Goal: Information Seeking & Learning: Learn about a topic

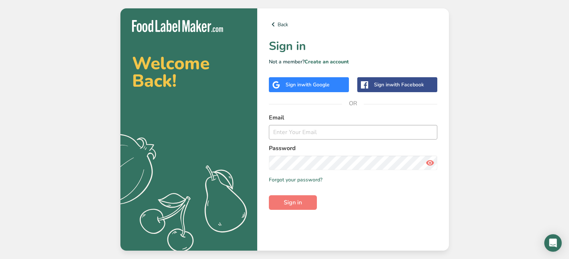
scroll to position [0, 0]
click at [278, 135] on input "email" at bounding box center [353, 132] width 168 height 15
click at [431, 134] on input "email" at bounding box center [353, 132] width 168 height 15
type input "[PERSON_NAME][EMAIL_ADDRESS][DOMAIN_NAME]"
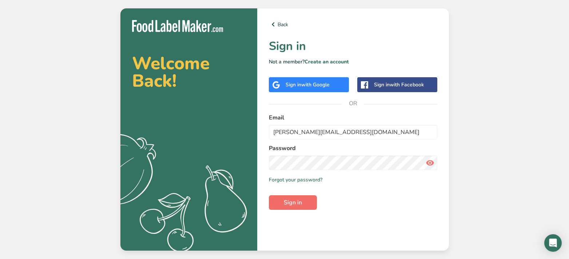
click at [296, 202] on span "Sign in" at bounding box center [293, 202] width 18 height 9
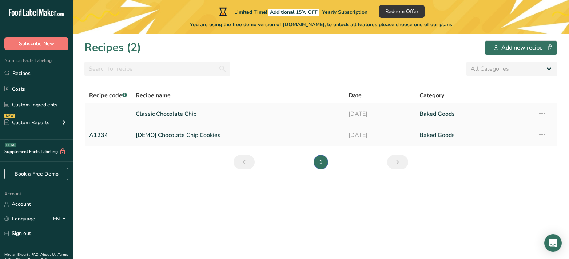
click at [399, 118] on link "[DATE]" at bounding box center [380, 113] width 62 height 15
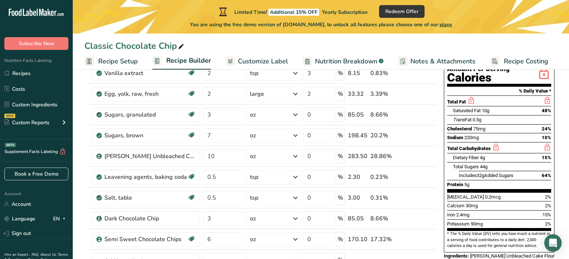
scroll to position [9, 0]
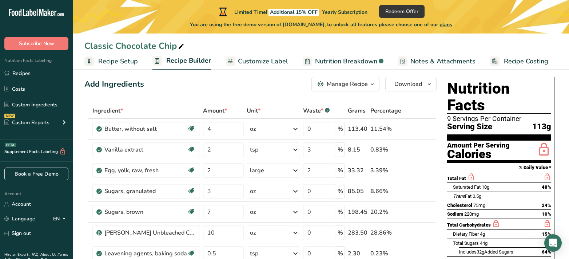
click at [254, 57] on span "Customize Label" at bounding box center [263, 61] width 50 height 10
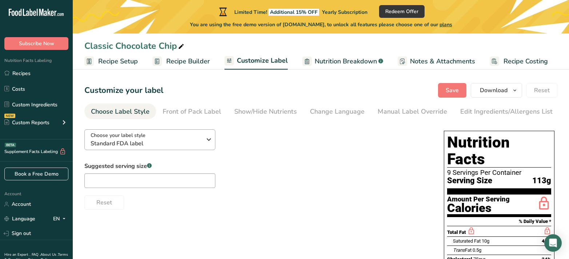
click at [203, 142] on div "Choose your label style Standard FDA label" at bounding box center [149, 139] width 116 height 16
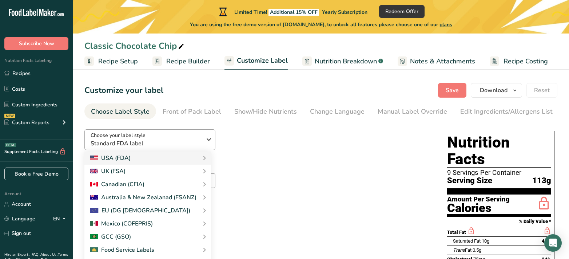
click at [206, 139] on icon "button" at bounding box center [208, 139] width 9 height 13
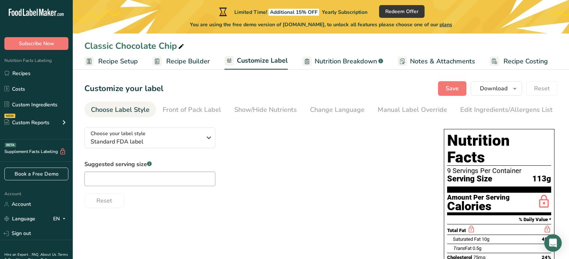
scroll to position [2, 0]
click at [503, 58] on span "Recipe Costing" at bounding box center [525, 61] width 44 height 10
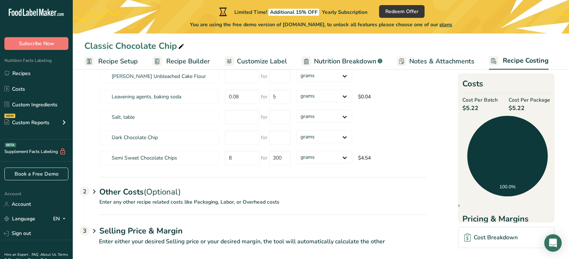
scroll to position [166, 0]
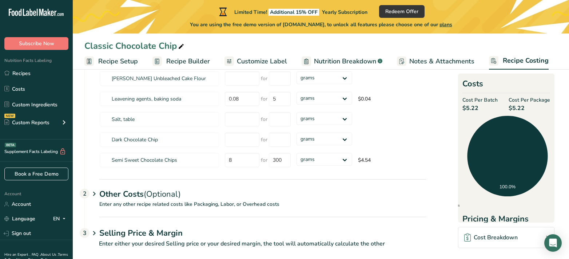
click at [95, 234] on icon at bounding box center [94, 232] width 9 height 13
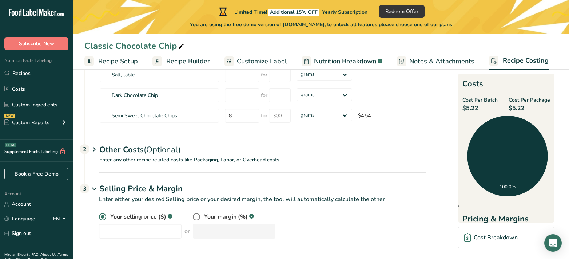
scroll to position [211, 0]
click at [159, 229] on input "number" at bounding box center [140, 231] width 83 height 15
type input "2.50"
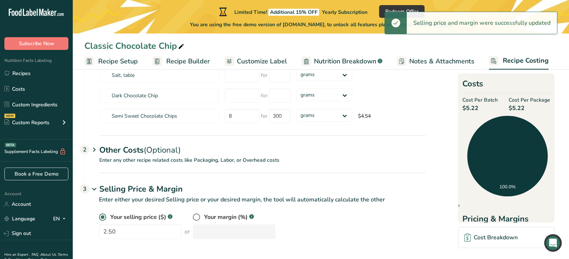
scroll to position [210, 0]
click at [296, 243] on div "Your selling price ($) .a-a{fill:#347362;}.b-a{fill:#fff;} 2.50 or Your margin …" at bounding box center [255, 230] width 342 height 35
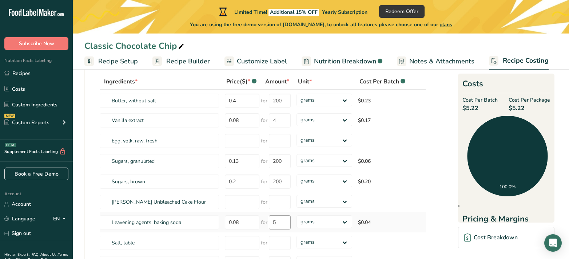
scroll to position [52, 0]
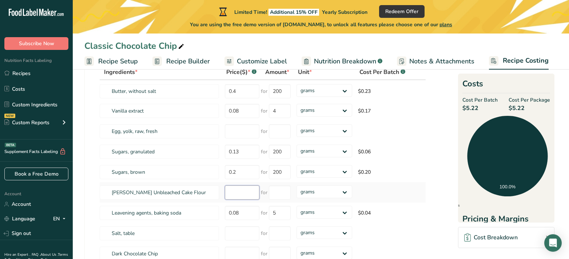
click at [241, 191] on input "number" at bounding box center [242, 192] width 35 height 14
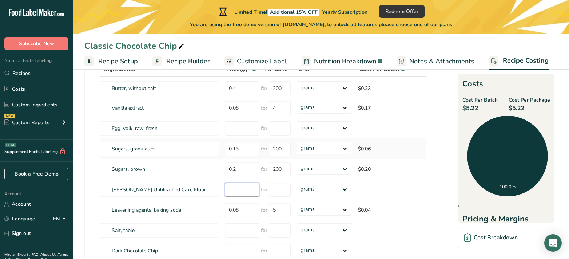
scroll to position [47, 0]
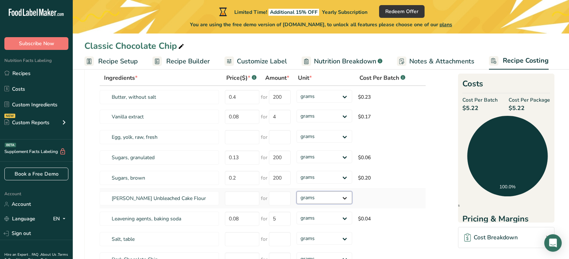
select select "1"
click at [283, 200] on input "number" at bounding box center [280, 198] width 22 height 14
type input "4.53"
click at [232, 199] on input "number" at bounding box center [242, 198] width 35 height 14
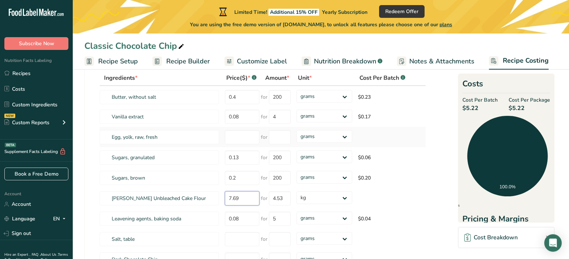
type input "7.69"
click at [412, 143] on div "Ingredients * Price($) * .a-a{fill:#347362;}.b-a{fill:#fff;} Amount * Unit * Co…" at bounding box center [262, 180] width 327 height 220
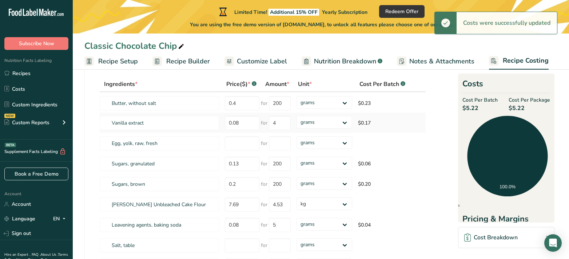
scroll to position [43, 0]
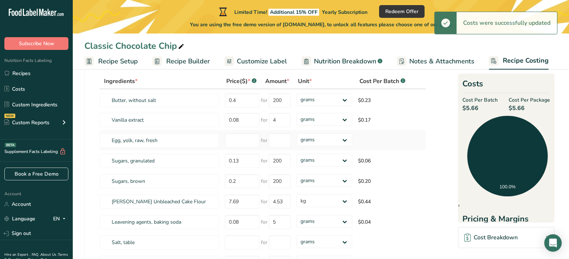
type input "5"
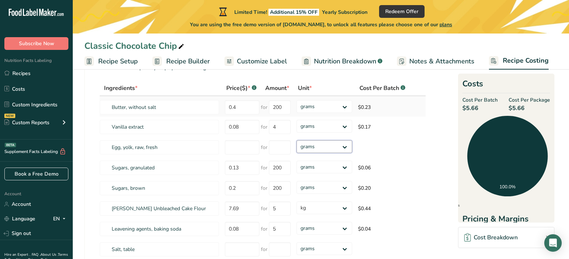
scroll to position [35, 0]
click at [278, 146] on input "number" at bounding box center [280, 148] width 22 height 14
type input "57"
click at [253, 146] on input "number" at bounding box center [242, 148] width 35 height 14
type input "3"
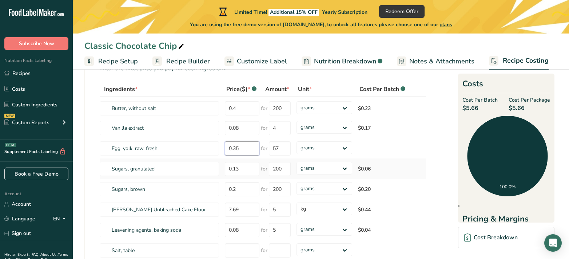
type input "0.35"
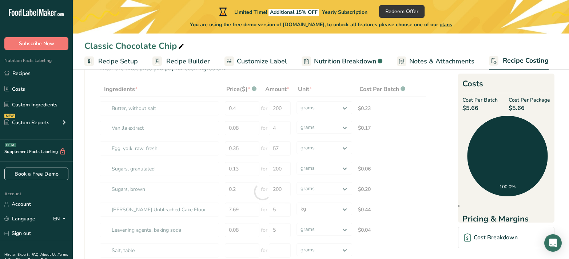
click at [389, 166] on div "Ingredients * Price($) * .a-a{fill:#347362;}.b-a{fill:#fff;} Amount * Unit * Co…" at bounding box center [262, 191] width 327 height 220
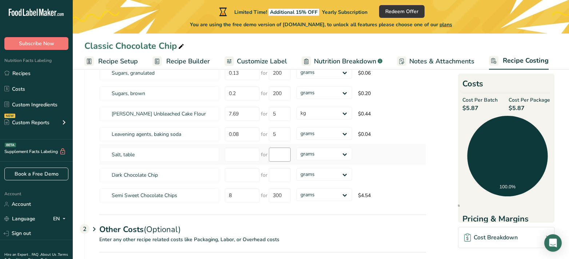
scroll to position [131, 0]
click at [308, 200] on span "grams kg mg mcg lb oz" at bounding box center [323, 195] width 55 height 14
select select "5"
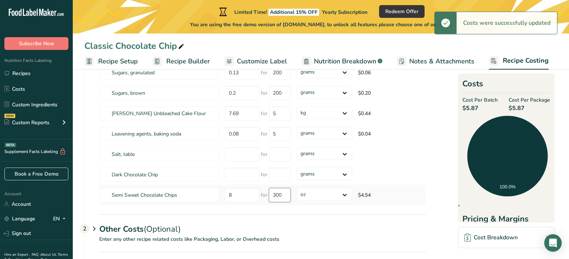
drag, startPoint x: 282, startPoint y: 193, endPoint x: 265, endPoint y: 192, distance: 17.5
click at [265, 192] on div "for 300" at bounding box center [276, 195] width 30 height 14
type input "1"
click at [233, 196] on div "Ingredients * Price($) * .a-a{fill:#347362;}.b-a{fill:#fff;} Amount * Unit * Co…" at bounding box center [262, 95] width 327 height 220
type input "8"
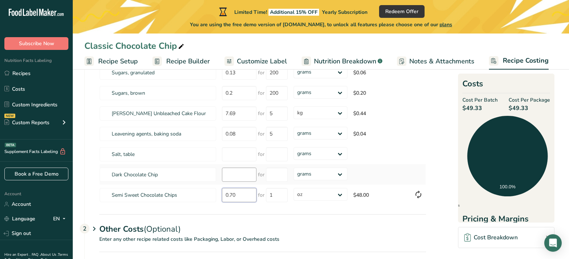
type input "0.70"
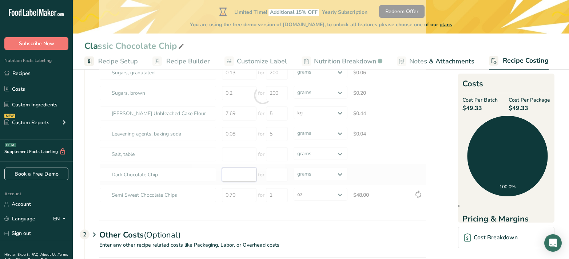
click at [239, 174] on div "Ingredients * Price($) * .a-a{fill:#347362;}.b-a{fill:#fff;} Amount * Unit * Co…" at bounding box center [262, 95] width 327 height 220
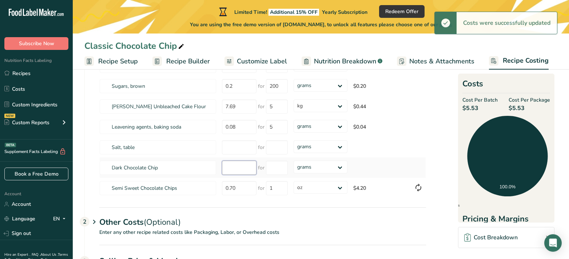
scroll to position [139, 0]
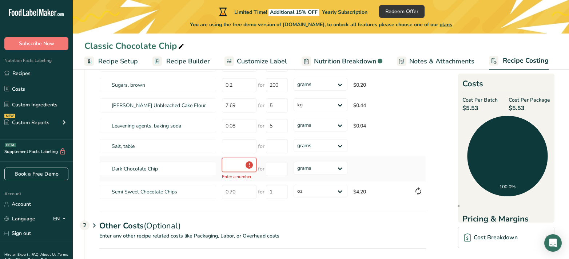
type input "0.7"
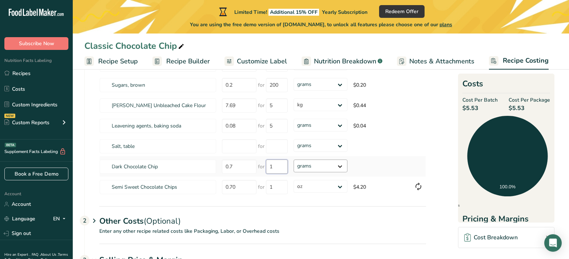
type input "1"
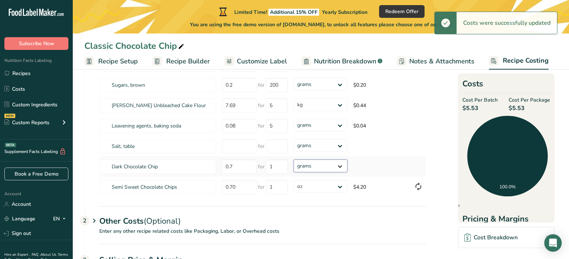
select select "5"
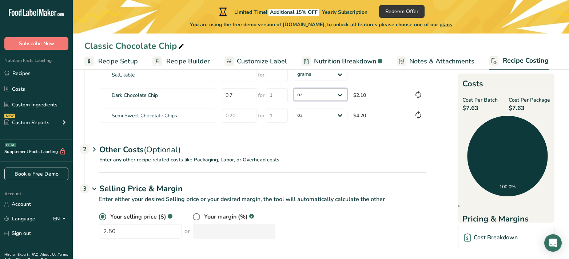
scroll to position [211, 0]
drag, startPoint x: 114, startPoint y: 230, endPoint x: 101, endPoint y: 230, distance: 12.4
click at [101, 230] on input "2.50" at bounding box center [140, 231] width 83 height 15
type input "2.99"
click at [280, 215] on div "Your selling price ($) .a-a{fill:#347362;}.b-a{fill:#fff;} 2.99 or Your margin …" at bounding box center [262, 225] width 327 height 26
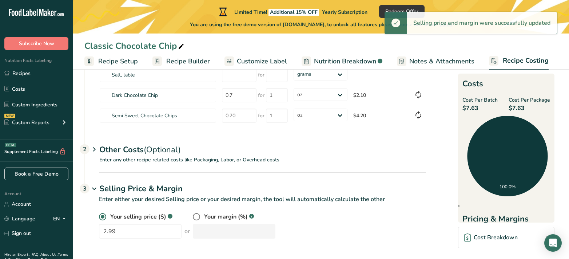
scroll to position [211, 0]
click at [486, 233] on div "Cost Breakdown" at bounding box center [490, 237] width 53 height 9
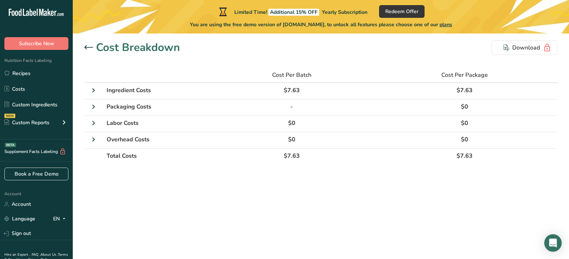
click at [143, 48] on h1 "Cost Breakdown" at bounding box center [138, 47] width 84 height 16
click at [85, 45] on icon at bounding box center [88, 47] width 9 height 4
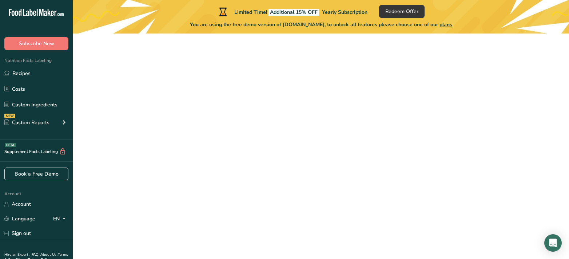
scroll to position [29, 0]
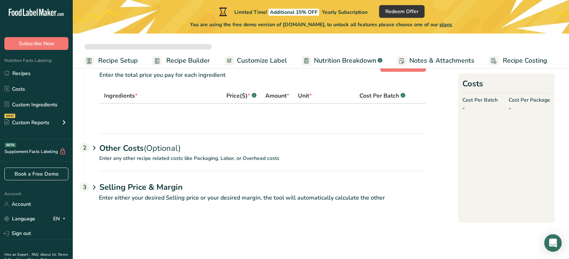
select select "1"
select select "5"
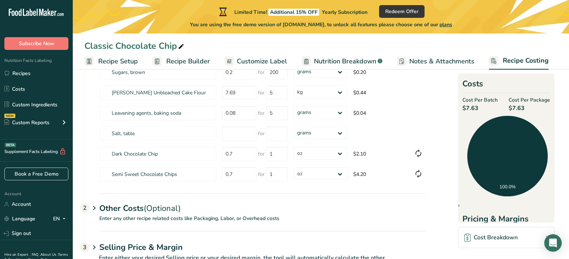
scroll to position [164, 0]
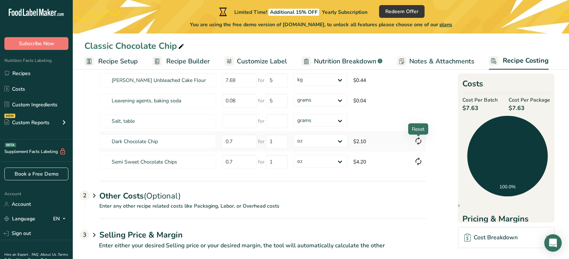
click at [416, 140] on icon at bounding box center [418, 140] width 9 height 13
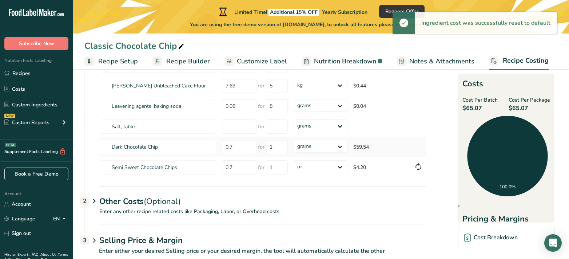
scroll to position [159, 0]
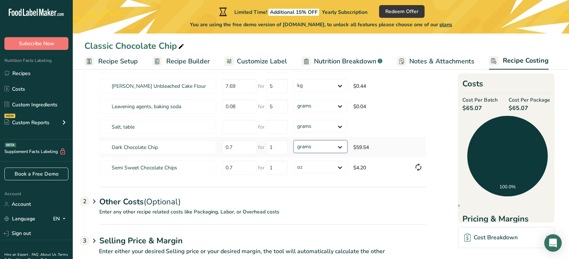
select select "5"
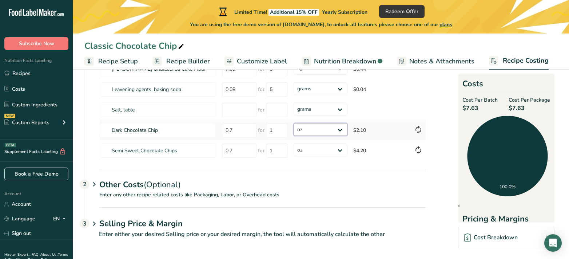
scroll to position [176, 0]
click at [96, 183] on icon at bounding box center [94, 184] width 9 height 13
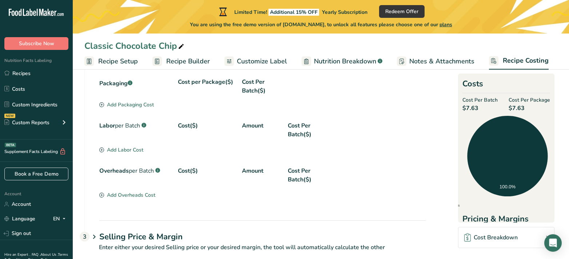
scroll to position [306, 0]
click at [143, 192] on div "Add Overheads Cost" at bounding box center [127, 194] width 56 height 8
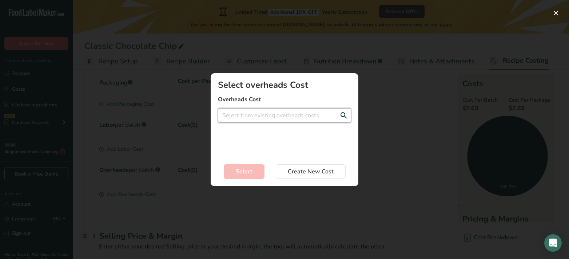
click at [255, 121] on input "Add New Recipe Cost Modal" at bounding box center [284, 115] width 133 height 15
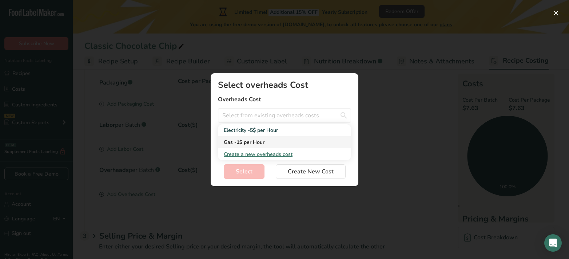
click at [264, 140] on span "per Hour" at bounding box center [254, 142] width 21 height 7
type input "Gas - 1$ per Hour"
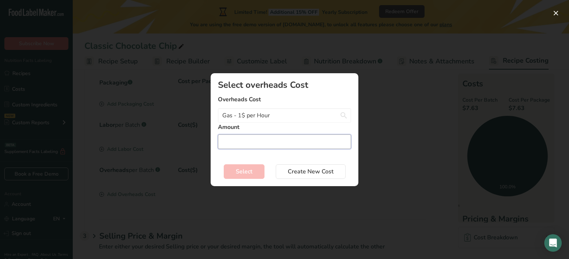
click at [256, 138] on input "Add New Recipe Cost Modal" at bounding box center [284, 141] width 133 height 15
click at [295, 168] on span "Create New Cost" at bounding box center [311, 171] width 46 height 9
select select "3"
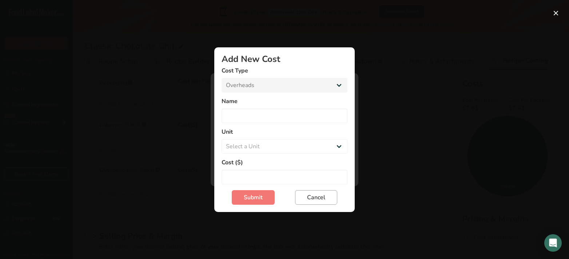
click at [307, 200] on button "Cancel" at bounding box center [316, 197] width 42 height 15
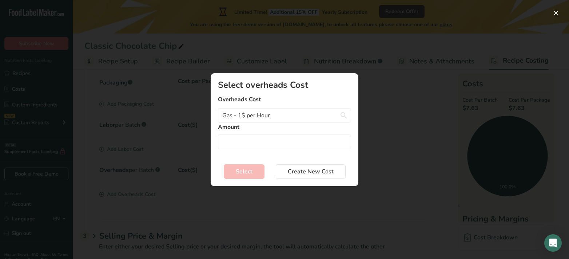
click at [180, 166] on div "Add New Recipe Cost Modal" at bounding box center [284, 129] width 569 height 259
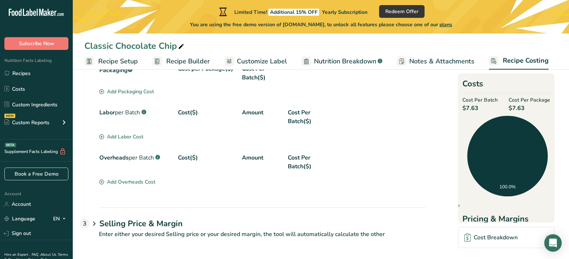
scroll to position [318, 0]
drag, startPoint x: 95, startPoint y: 223, endPoint x: 138, endPoint y: 216, distance: 43.5
click at [95, 223] on icon at bounding box center [94, 223] width 9 height 13
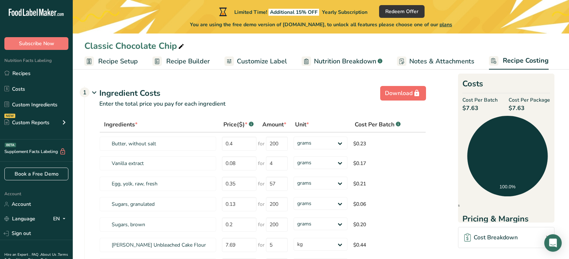
scroll to position [0, 0]
click at [182, 58] on span "Recipe Builder" at bounding box center [188, 61] width 44 height 10
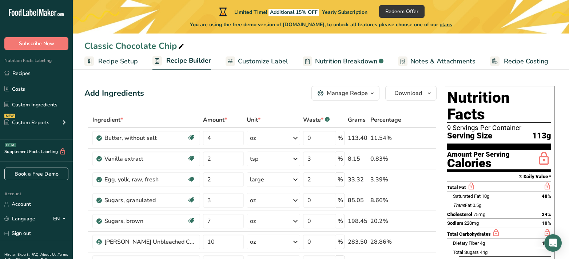
click at [243, 60] on span "Customize Label" at bounding box center [263, 61] width 50 height 10
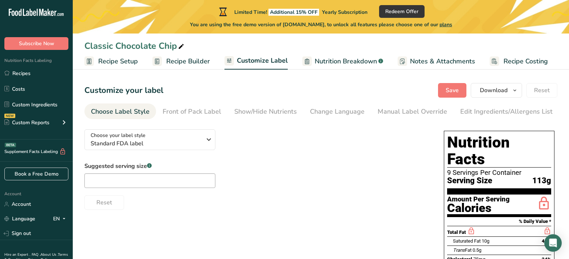
click at [115, 60] on span "Recipe Setup" at bounding box center [118, 61] width 40 height 10
select select "5"
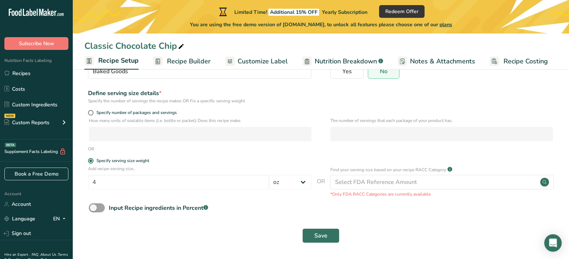
scroll to position [76, 0]
drag, startPoint x: 99, startPoint y: 183, endPoint x: 91, endPoint y: 183, distance: 8.0
click at [91, 183] on input "4" at bounding box center [178, 182] width 181 height 15
type input "5"
click at [127, 192] on div "Add recipe serving size.. 5 Grams kg mg mcg lb oz l mL fl oz tbsp tsp cup qt ga…" at bounding box center [199, 180] width 223 height 28
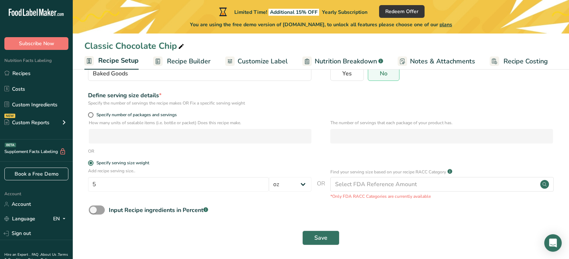
scroll to position [75, 0]
click at [313, 235] on button "Save" at bounding box center [320, 237] width 37 height 15
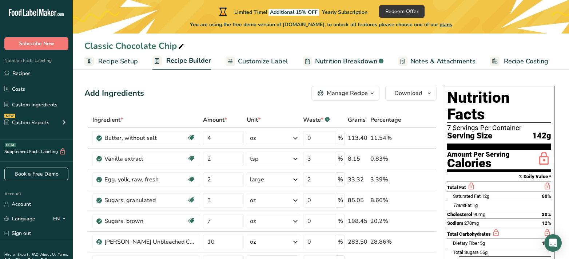
click at [262, 66] on span "Customize Label" at bounding box center [263, 61] width 50 height 10
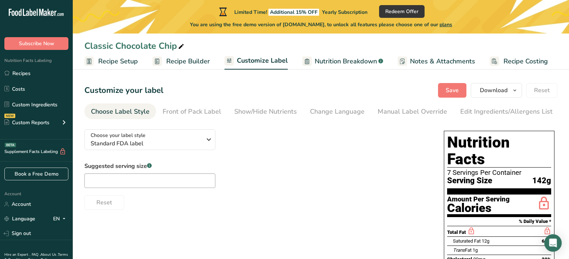
click at [183, 66] on span "Recipe Builder" at bounding box center [188, 61] width 44 height 10
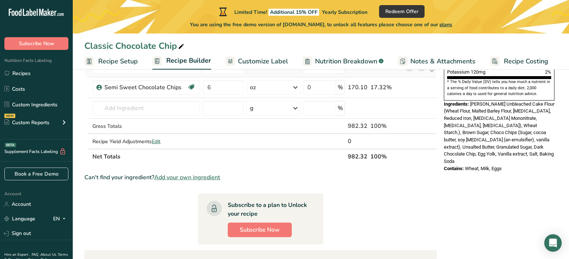
scroll to position [238, 0]
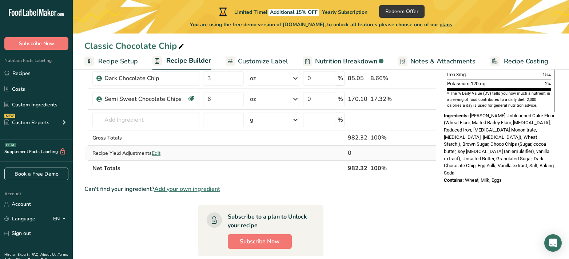
click at [155, 151] on span "Edit" at bounding box center [156, 153] width 9 height 7
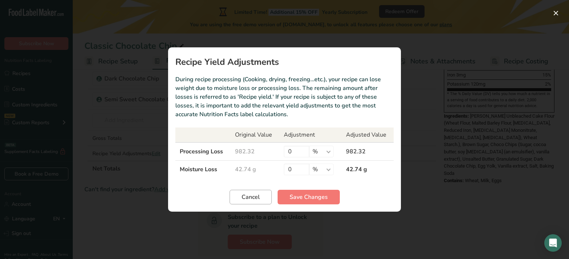
click at [252, 197] on span "Cancel" at bounding box center [251, 196] width 18 height 9
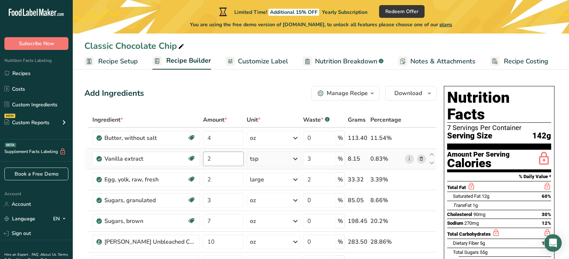
scroll to position [0, 0]
click at [494, 60] on rect at bounding box center [494, 60] width 9 height 9
select select "1"
select select "5"
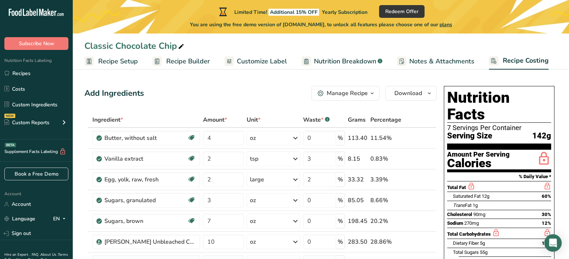
select select "5"
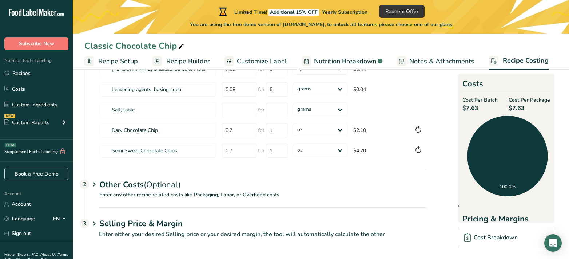
scroll to position [176, 0]
click at [113, 223] on h1 "Selling Price & Margin" at bounding box center [262, 224] width 327 height 12
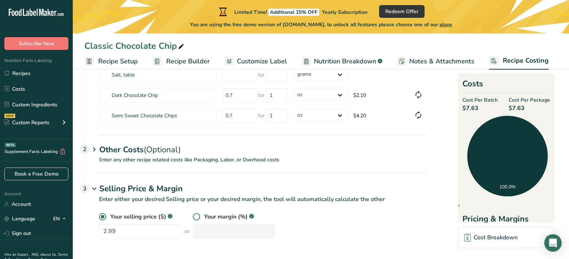
scroll to position [211, 0]
click at [195, 213] on span at bounding box center [196, 216] width 7 height 7
click at [195, 214] on input "radio" at bounding box center [195, 216] width 5 height 5
radio input "true"
radio input "false"
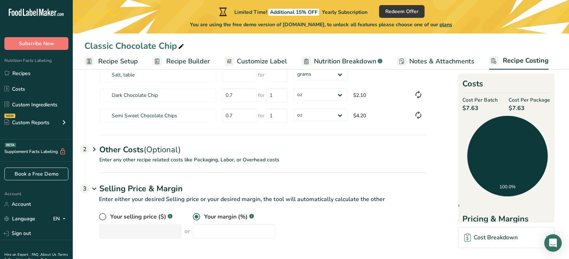
drag, startPoint x: 104, startPoint y: 215, endPoint x: 115, endPoint y: 214, distance: 10.6
click at [104, 215] on span at bounding box center [102, 216] width 7 height 7
click at [104, 215] on input "radio" at bounding box center [101, 216] width 5 height 5
radio input "true"
radio input "false"
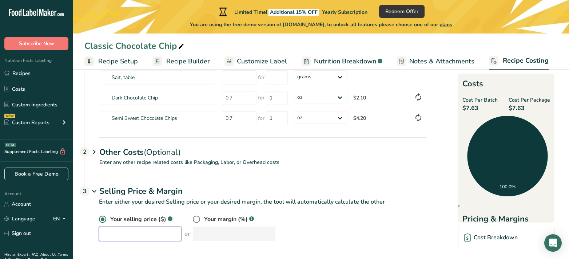
scroll to position [208, 0]
click at [157, 231] on input "number" at bounding box center [140, 233] width 83 height 15
type input "2.99"
click at [315, 226] on div "Your selling price ($) .a-a{fill:#347362;}.b-a{fill:#fff;} 2.99 or Your margin …" at bounding box center [262, 227] width 327 height 26
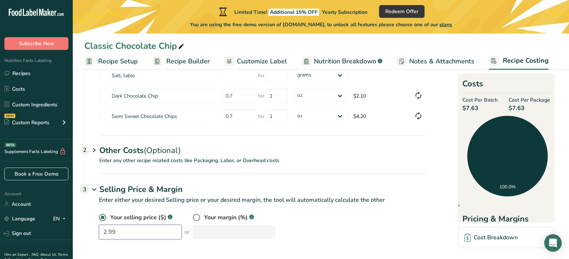
scroll to position [211, 0]
drag, startPoint x: 118, startPoint y: 232, endPoint x: 108, endPoint y: 233, distance: 9.1
click at [108, 233] on input "2.99" at bounding box center [140, 231] width 83 height 15
click at [165, 209] on p "Enter either your desired Selling price or your desired margin, the tool will a…" at bounding box center [255, 204] width 342 height 17
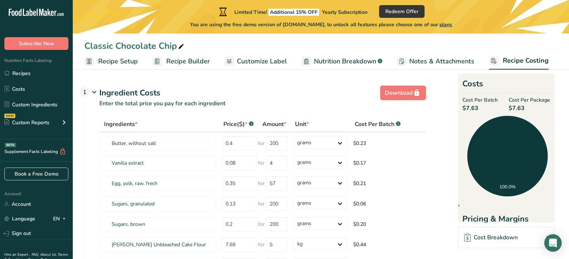
scroll to position [1, 0]
click at [185, 54] on link "Recipe Builder" at bounding box center [180, 61] width 57 height 16
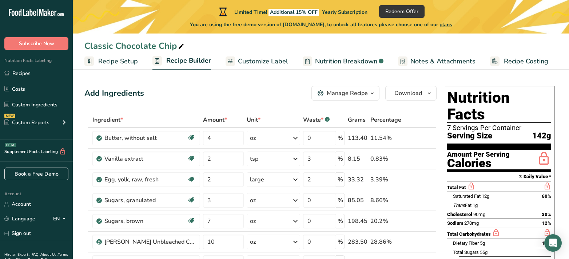
scroll to position [3, 0]
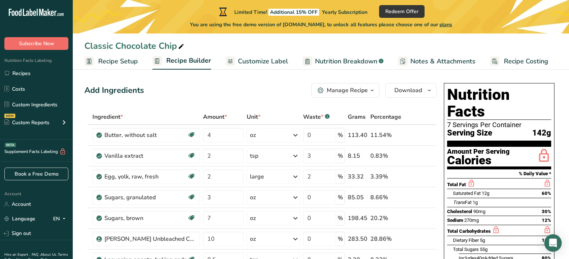
click at [62, 44] on button "Subscribe Now" at bounding box center [36, 43] width 64 height 13
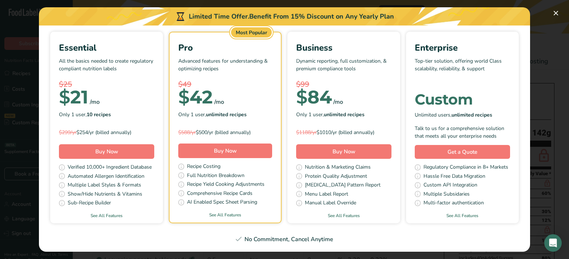
scroll to position [51, 0]
click at [117, 212] on link "See All Features" at bounding box center [106, 215] width 113 height 7
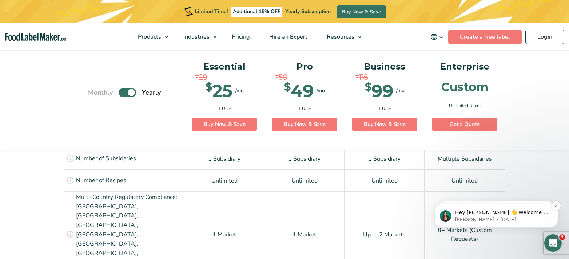
scroll to position [550, 0]
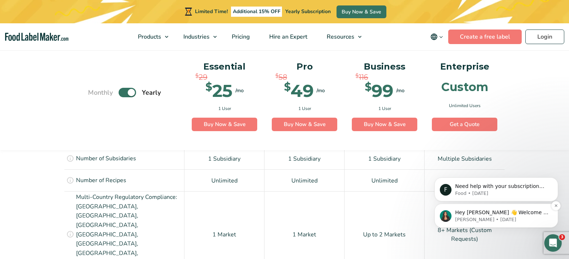
click at [509, 211] on p "Hey John 👋 Welcome to Food Label Maker🙌 Take a look around! If you have any que…" at bounding box center [502, 212] width 94 height 7
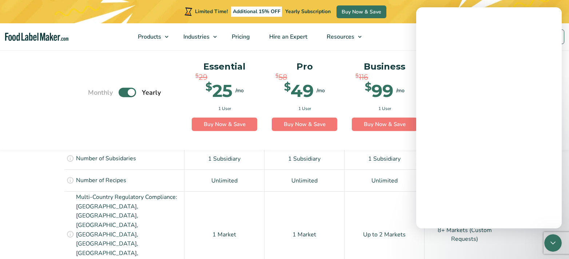
scroll to position [0, 0]
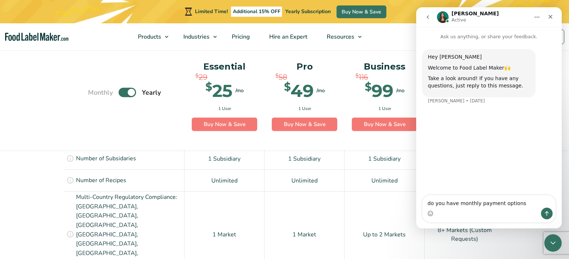
type textarea "do you have monthly payment options?"
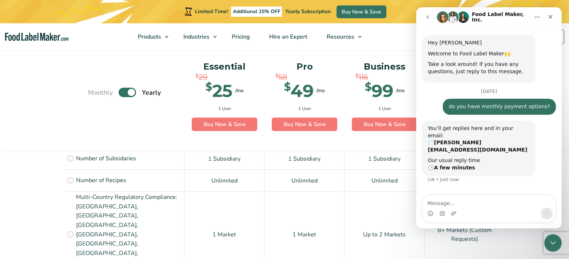
click at [127, 90] on label "Toggle" at bounding box center [127, 92] width 17 height 9
click at [94, 90] on input "Toggle" at bounding box center [91, 92] width 5 height 5
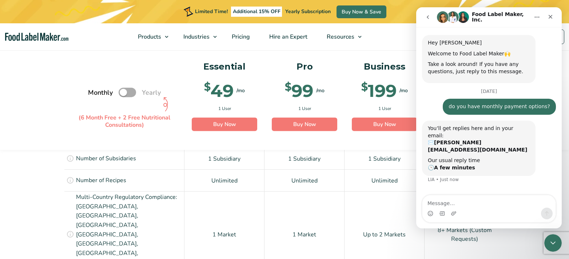
click at [134, 91] on label "Toggle" at bounding box center [127, 92] width 17 height 9
click at [94, 91] on input "Toggle" at bounding box center [91, 92] width 5 height 5
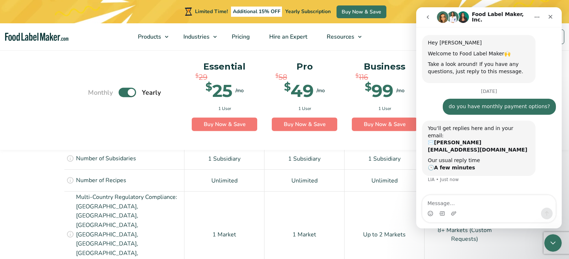
click at [122, 90] on label "Toggle" at bounding box center [127, 92] width 17 height 9
click at [94, 90] on input "Toggle" at bounding box center [91, 92] width 5 height 5
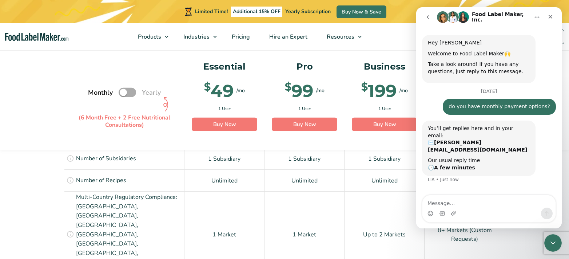
click at [133, 90] on label "Toggle" at bounding box center [127, 92] width 17 height 9
click at [94, 90] on input "Toggle" at bounding box center [91, 92] width 5 height 5
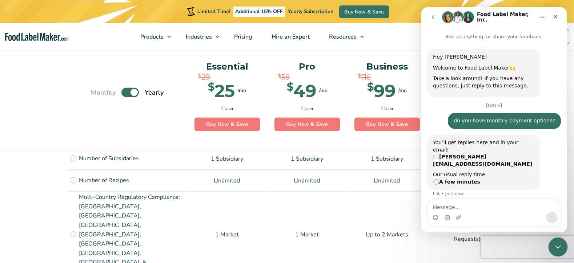
click at [555, 249] on icon "Close Intercom Messenger" at bounding box center [557, 245] width 9 height 9
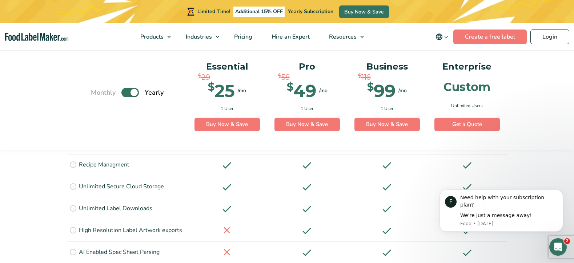
click at [126, 91] on label "Toggle" at bounding box center [130, 92] width 17 height 9
click at [97, 91] on input "Toggle" at bounding box center [94, 92] width 5 height 5
checkbox input "false"
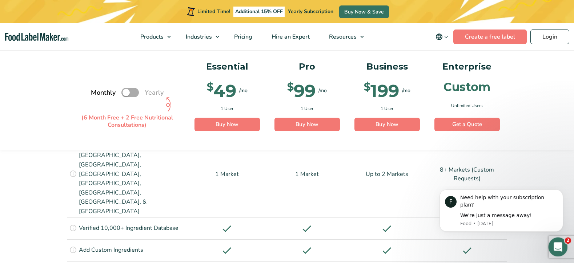
click at [565, 244] on div "Open Intercom Messenger" at bounding box center [557, 246] width 24 height 24
